Goal: Transaction & Acquisition: Purchase product/service

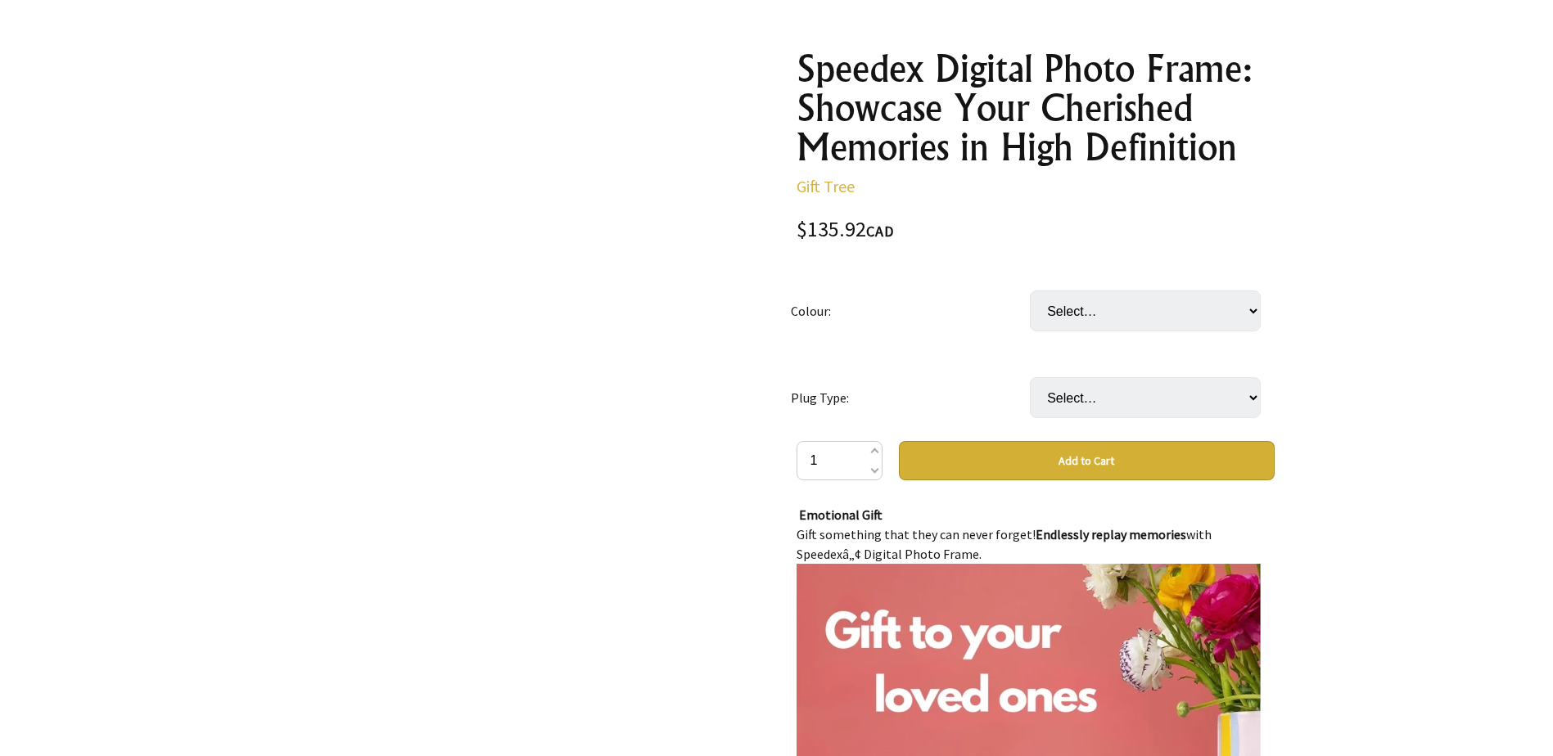
scroll to position [327, 0]
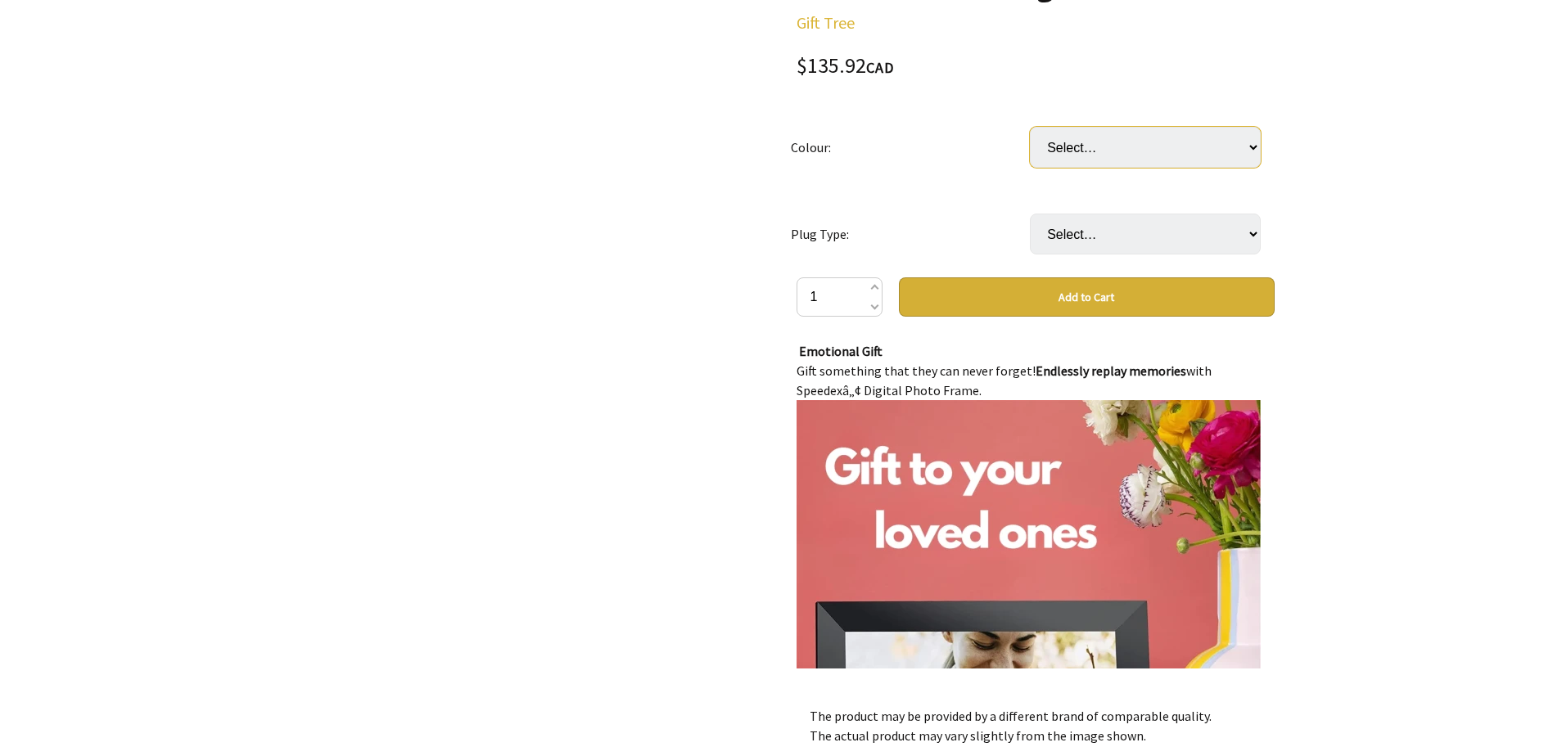
click at [1133, 165] on select "Select… Black White" at bounding box center [1145, 147] width 231 height 41
select select "White"
click at [1030, 127] on select "Select… Black White" at bounding box center [1145, 147] width 231 height 41
click at [1112, 239] on select "Select… UK US EU AU" at bounding box center [1145, 234] width 231 height 41
select select "US"
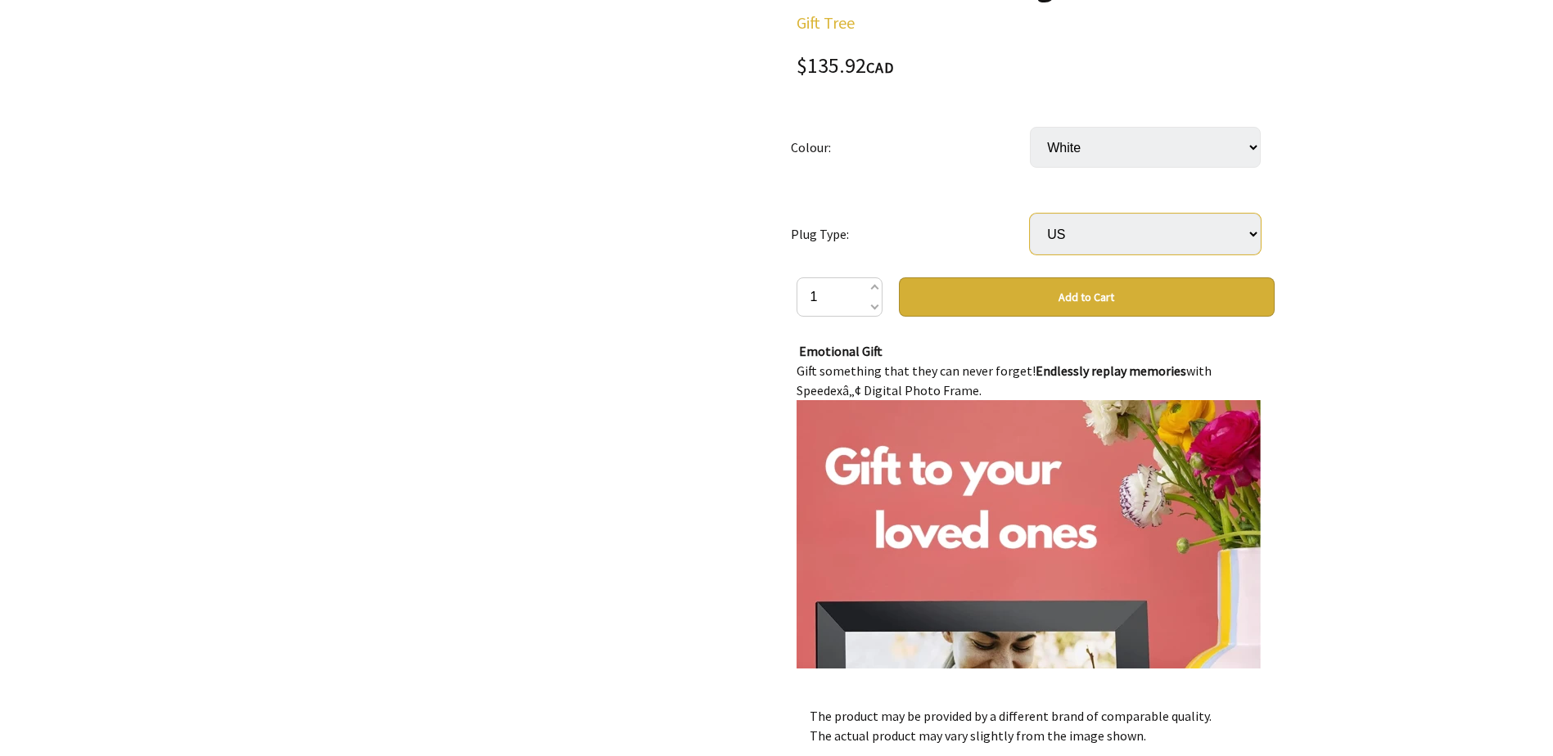
click at [1030, 214] on select "Select… UK US EU AU" at bounding box center [1145, 234] width 231 height 41
click at [1083, 294] on button "Add to Cart" at bounding box center [1087, 296] width 376 height 39
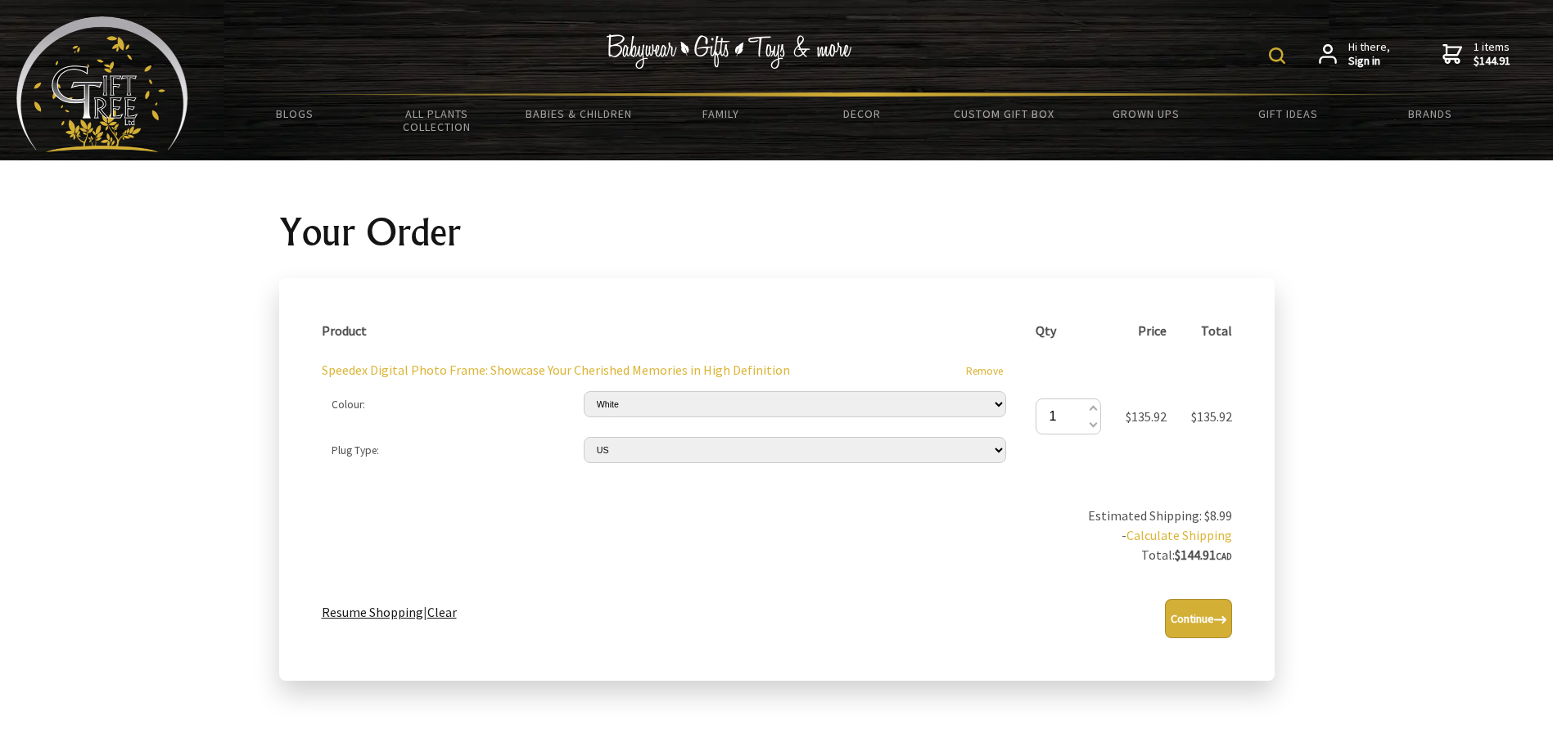
click at [1199, 618] on button "Continue" at bounding box center [1198, 618] width 67 height 39
